Goal: Information Seeking & Learning: Find specific page/section

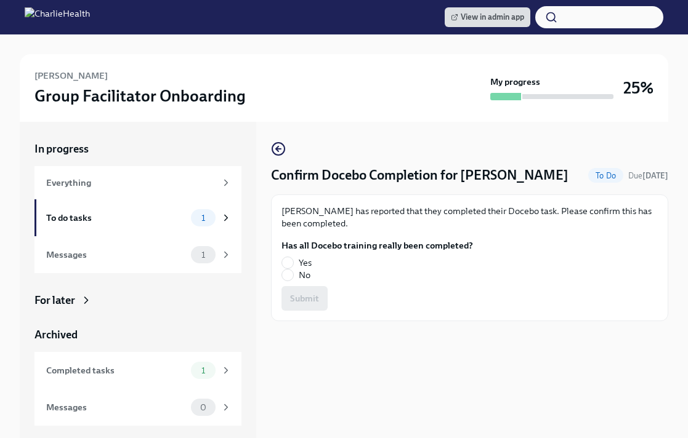
click at [300, 261] on span "Yes" at bounding box center [305, 263] width 13 height 12
click at [293, 261] on input "Yes" at bounding box center [287, 262] width 11 height 11
radio input "true"
click at [302, 286] on button "Submit" at bounding box center [304, 298] width 46 height 25
click at [292, 276] on input "No" at bounding box center [287, 275] width 11 height 11
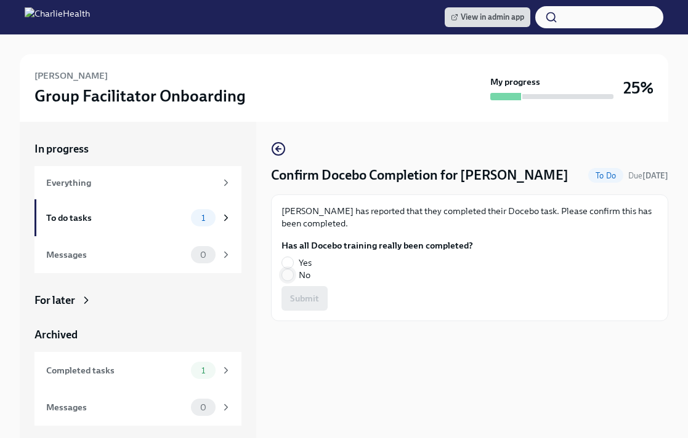
radio input "true"
click at [313, 293] on span "Submit" at bounding box center [304, 298] width 29 height 12
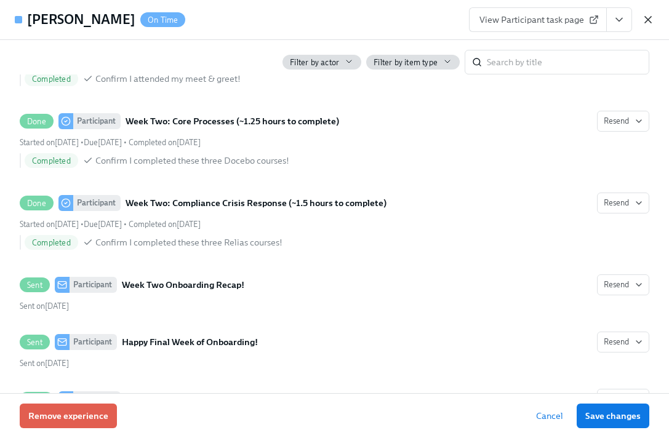
click at [649, 17] on icon "button" at bounding box center [648, 20] width 12 height 12
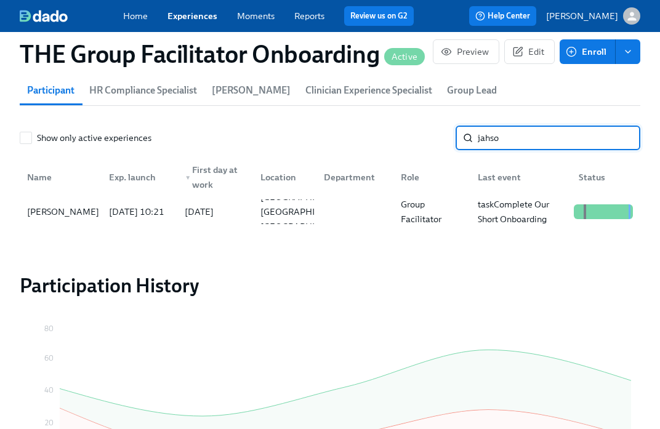
click at [497, 145] on input "jahso" at bounding box center [559, 138] width 163 height 25
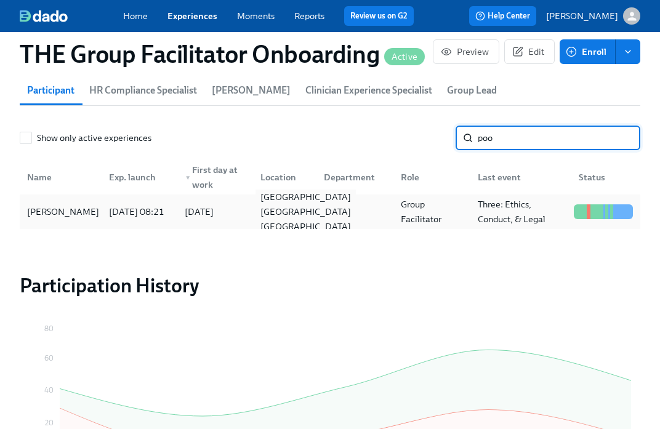
click at [260, 204] on div "[GEOGRAPHIC_DATA] [GEOGRAPHIC_DATA] [GEOGRAPHIC_DATA]" at bounding box center [306, 212] width 100 height 44
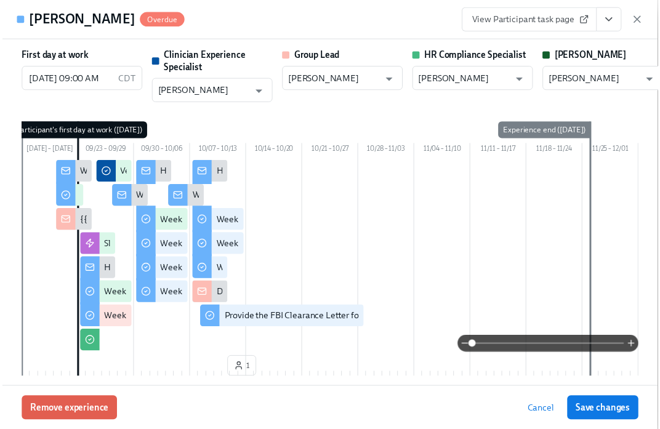
scroll to position [0, 18437]
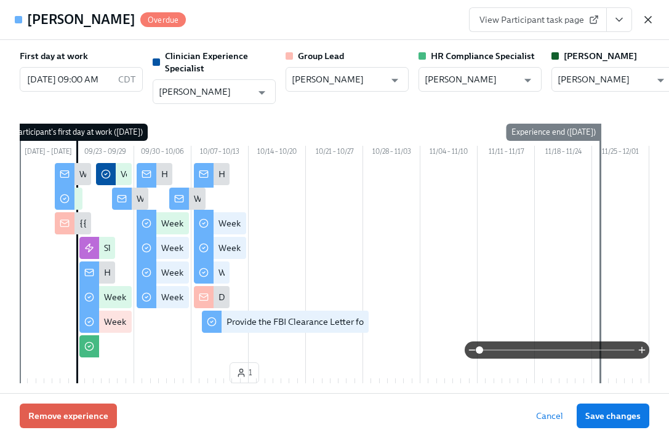
click at [645, 20] on icon "button" at bounding box center [648, 20] width 12 height 12
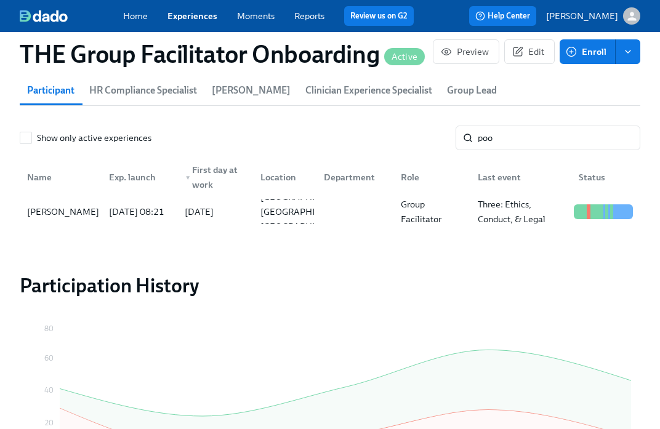
scroll to position [0, 18428]
click at [523, 135] on input "poo" at bounding box center [559, 138] width 163 height 25
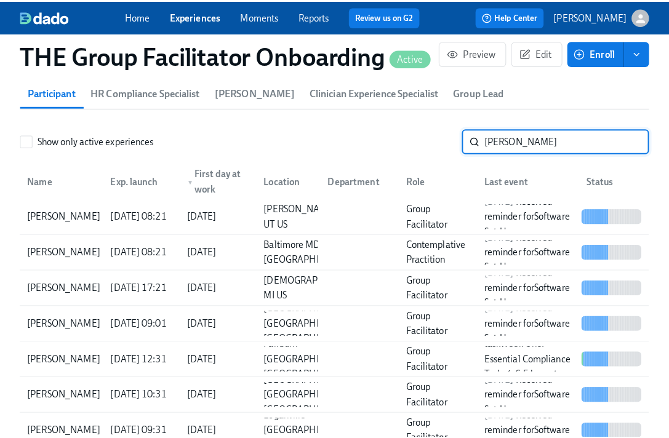
scroll to position [0, 18437]
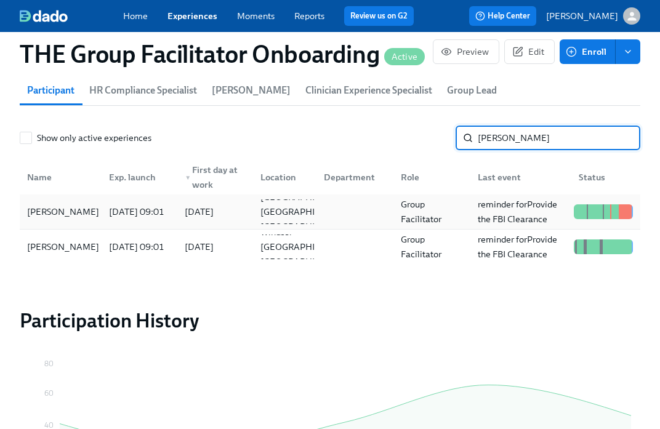
type input "[PERSON_NAME]"
click at [55, 211] on div "[PERSON_NAME]" at bounding box center [63, 211] width 82 height 15
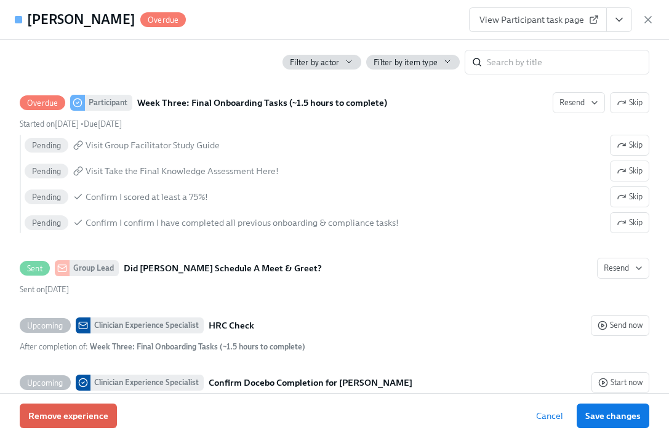
scroll to position [2895, 0]
